Goal: Task Accomplishment & Management: Use online tool/utility

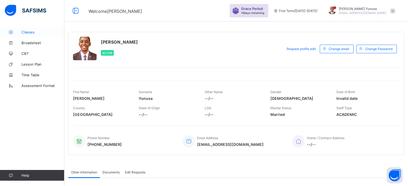
click at [26, 30] on link "Classes" at bounding box center [32, 32] width 64 height 11
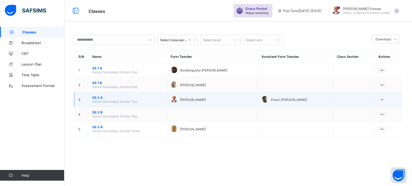
click at [96, 100] on span "Senior Secondary School Two" at bounding box center [114, 102] width 45 height 4
click at [100, 96] on span "SS 2 A" at bounding box center [127, 98] width 70 height 4
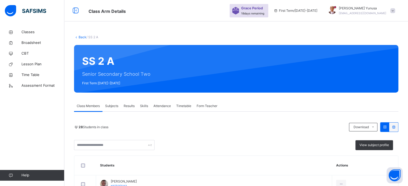
click at [164, 106] on span "Attendance" at bounding box center [161, 106] width 17 height 5
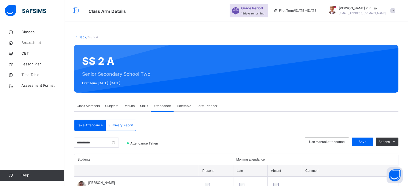
scroll to position [53, 0]
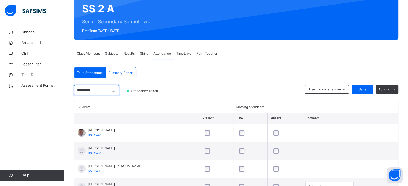
click at [95, 90] on input "**********" at bounding box center [96, 90] width 45 height 10
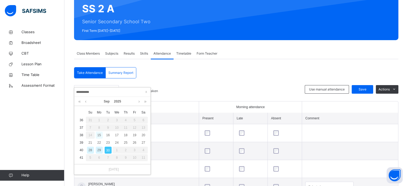
click at [100, 135] on div "15" at bounding box center [99, 135] width 7 height 7
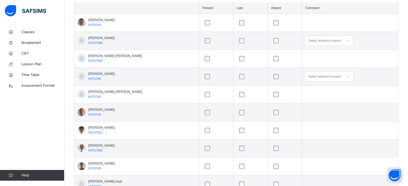
scroll to position [166, 0]
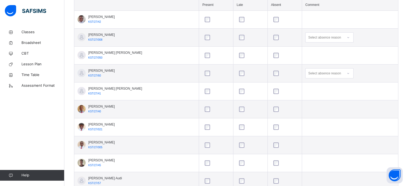
click at [201, 135] on td at bounding box center [216, 127] width 34 height 18
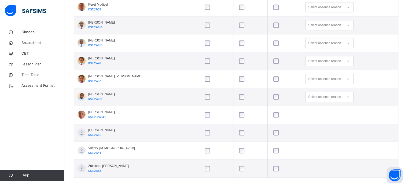
scroll to position [506, 0]
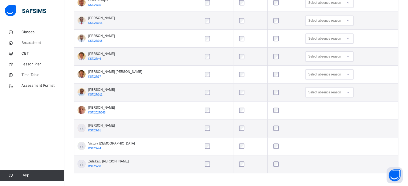
click at [202, 124] on div at bounding box center [216, 128] width 28 height 11
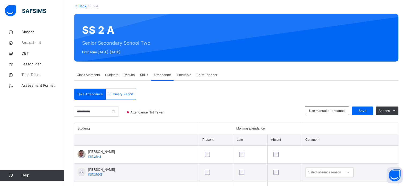
scroll to position [25, 0]
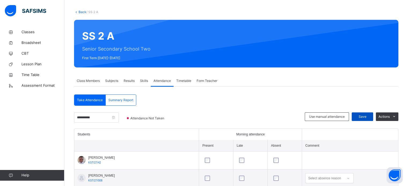
click at [364, 116] on span "Save" at bounding box center [361, 116] width 13 height 5
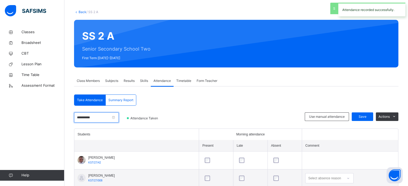
click at [112, 117] on input "**********" at bounding box center [96, 118] width 45 height 10
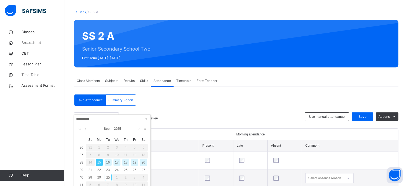
click at [107, 162] on div "16" at bounding box center [107, 162] width 7 height 7
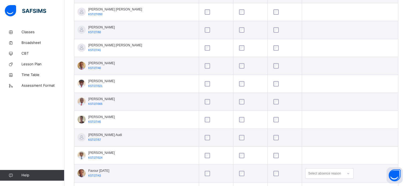
scroll to position [205, 0]
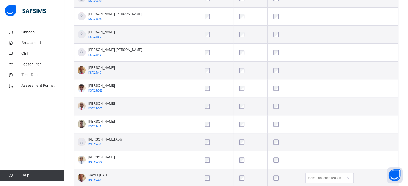
click at [202, 73] on div at bounding box center [216, 70] width 28 height 11
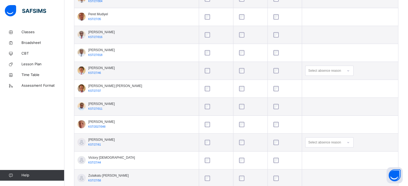
scroll to position [491, 0]
click at [82, 33] on div at bounding box center [81, 35] width 8 height 8
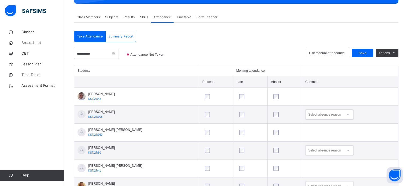
scroll to position [0, 0]
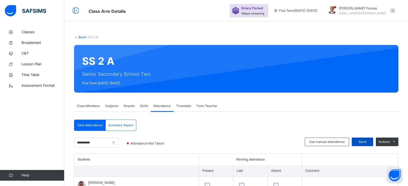
click at [369, 141] on span "Save" at bounding box center [361, 142] width 13 height 5
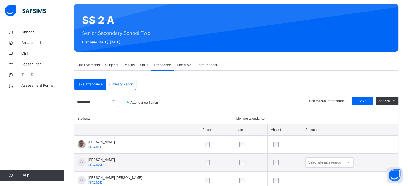
scroll to position [161, 0]
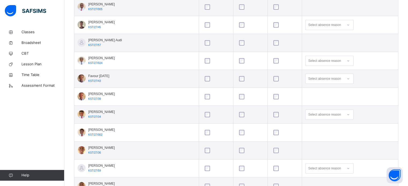
click at [203, 98] on div at bounding box center [215, 96] width 25 height 5
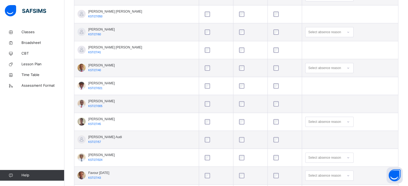
scroll to position [0, 0]
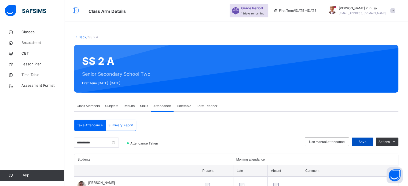
click at [369, 141] on span "Save" at bounding box center [361, 142] width 13 height 5
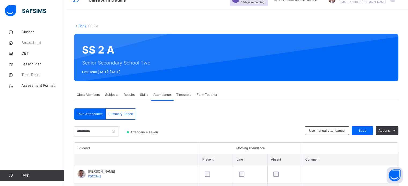
scroll to position [12, 0]
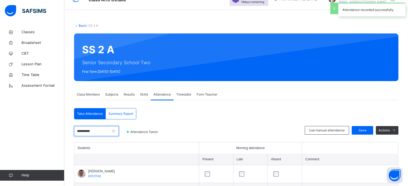
click at [115, 129] on input "**********" at bounding box center [96, 131] width 45 height 10
